Goal: Task Accomplishment & Management: Complete application form

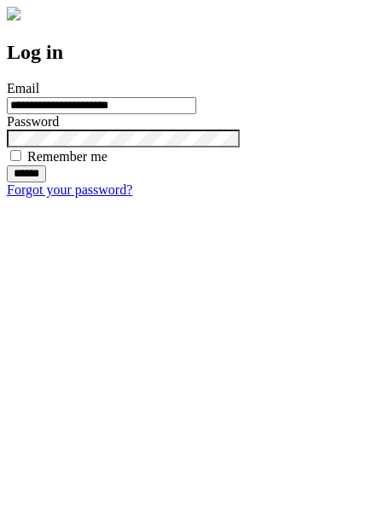
type input "**********"
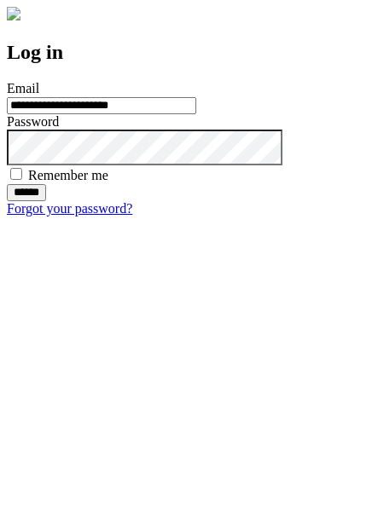
click at [46, 201] on input "******" at bounding box center [26, 192] width 39 height 17
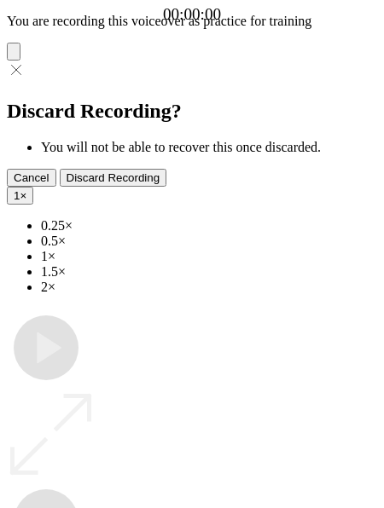
type input "**********"
